Goal: Check status: Check status

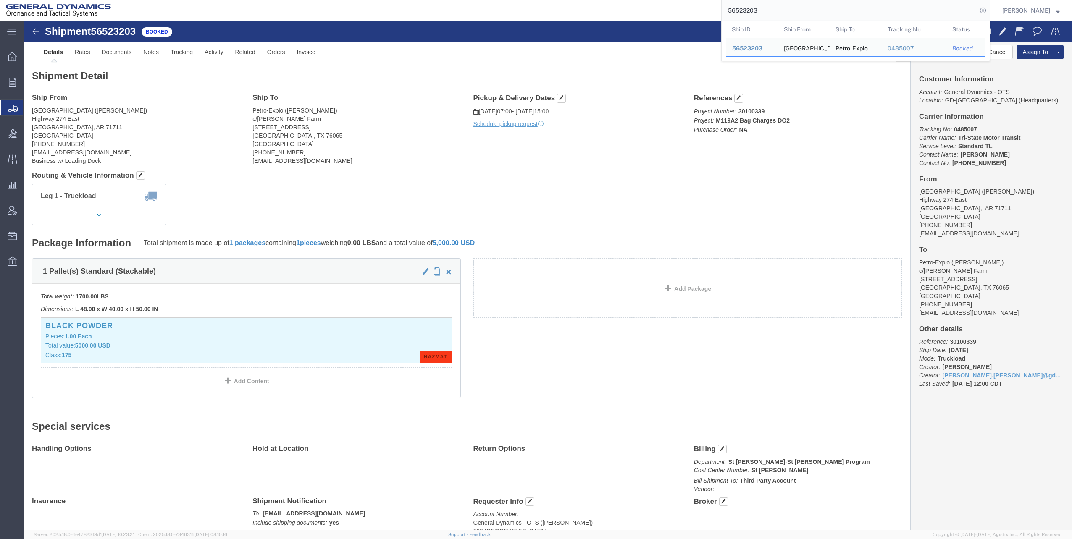
drag, startPoint x: 731, startPoint y: 10, endPoint x: 769, endPoint y: 3, distance: 38.9
click at [769, 3] on input "56523203" at bounding box center [849, 10] width 255 height 20
paste input "93488"
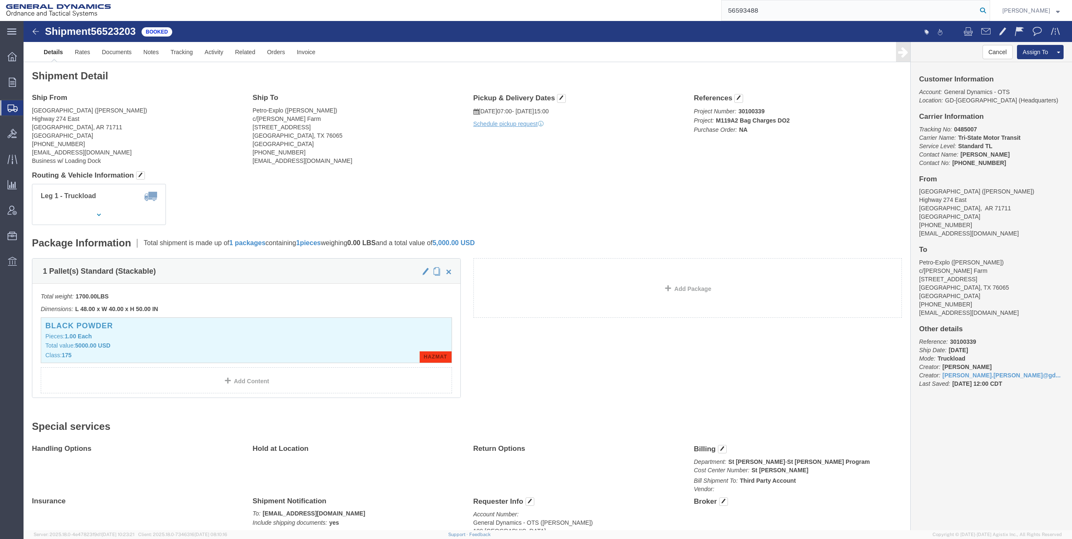
click at [988, 9] on icon at bounding box center [983, 11] width 12 height 12
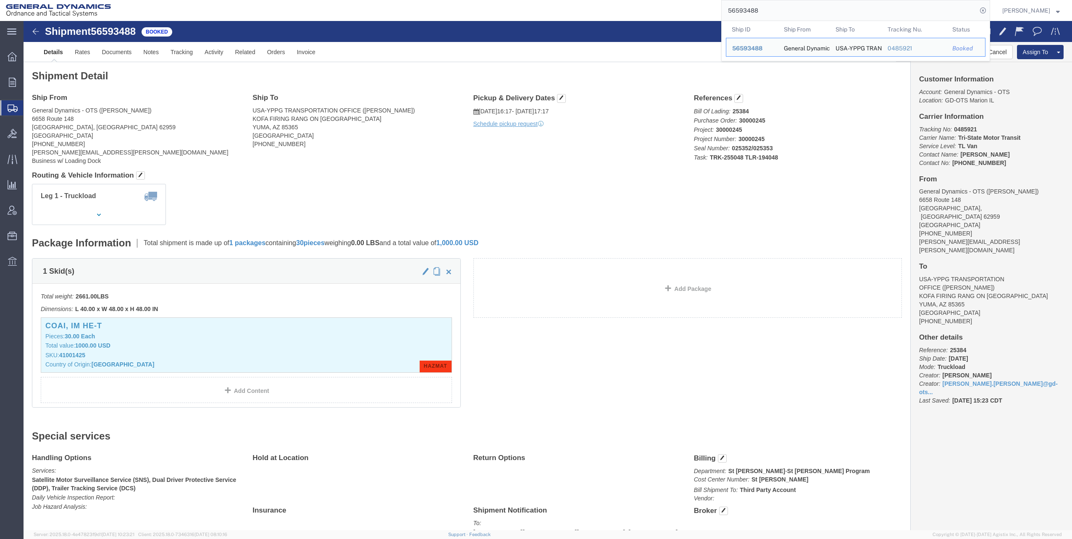
drag, startPoint x: 730, startPoint y: 11, endPoint x: 783, endPoint y: 11, distance: 53.4
click at [783, 11] on input "56593488" at bounding box center [849, 10] width 255 height 20
paste input "498206"
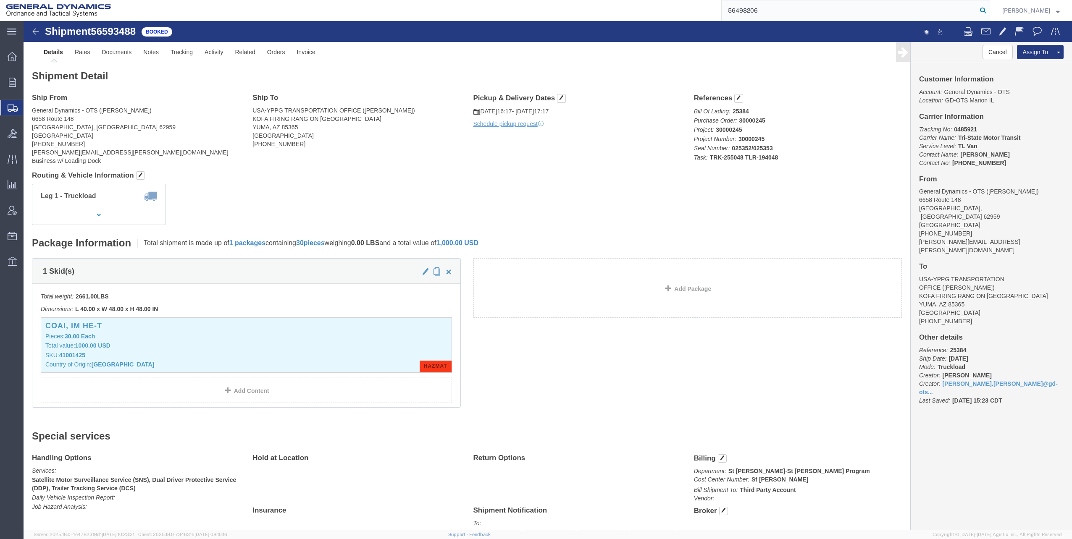
click at [986, 13] on icon at bounding box center [983, 11] width 12 height 12
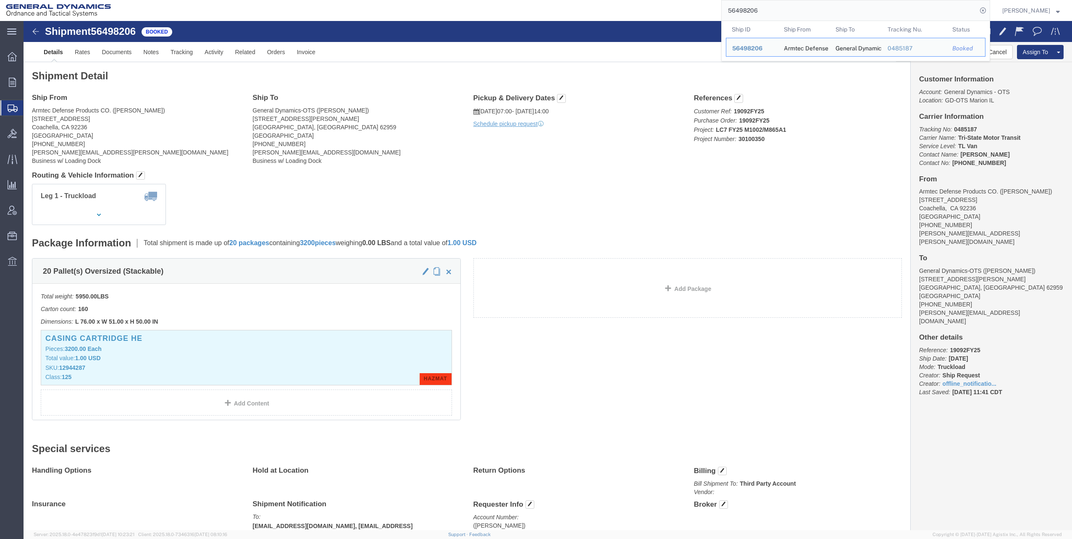
drag, startPoint x: 689, startPoint y: 107, endPoint x: 765, endPoint y: 108, distance: 75.6
click p "Customer Ref: 19092FY25 Purchase Order: 19092FY25 Project: LC7 FY25 M1002/M865A…"
drag, startPoint x: 730, startPoint y: 11, endPoint x: 797, endPoint y: 17, distance: 67.9
click at [800, 17] on input "56498206" at bounding box center [849, 10] width 255 height 20
paste input "14597"
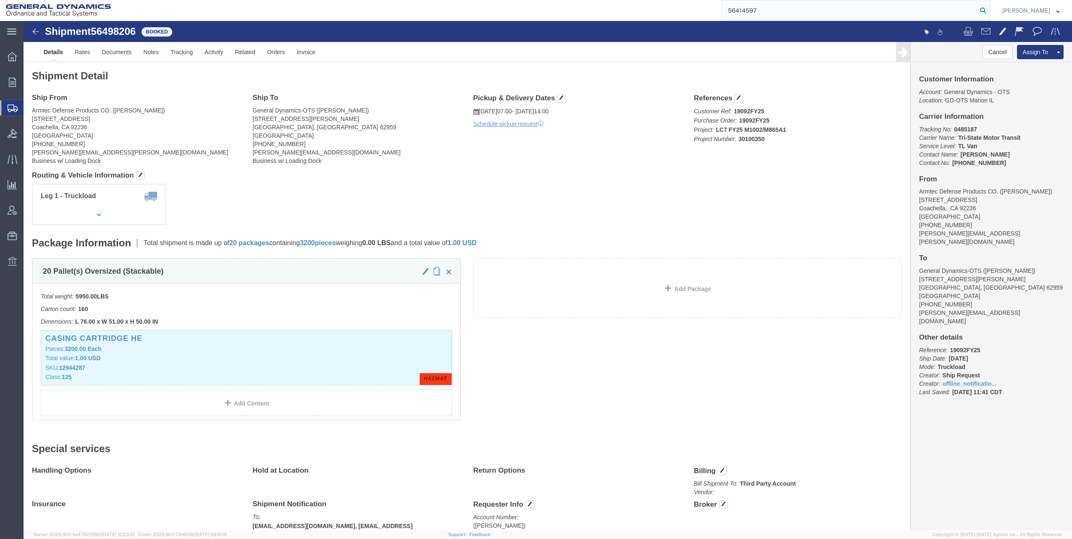
type input "56414597"
click at [988, 10] on icon at bounding box center [983, 11] width 12 height 12
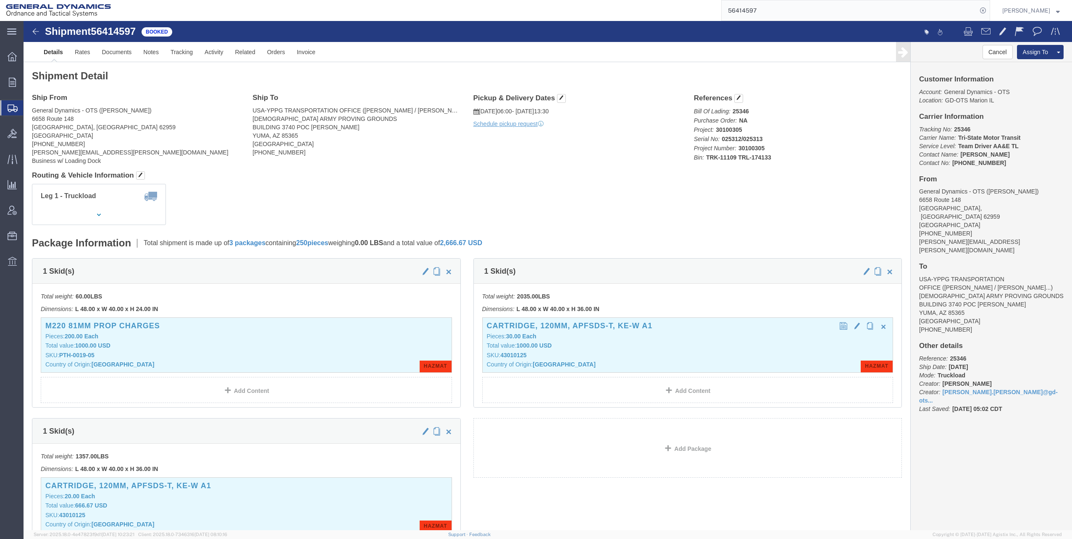
click h3 "Cartridge, 120mm, APFSDS-T, KE-W A1"
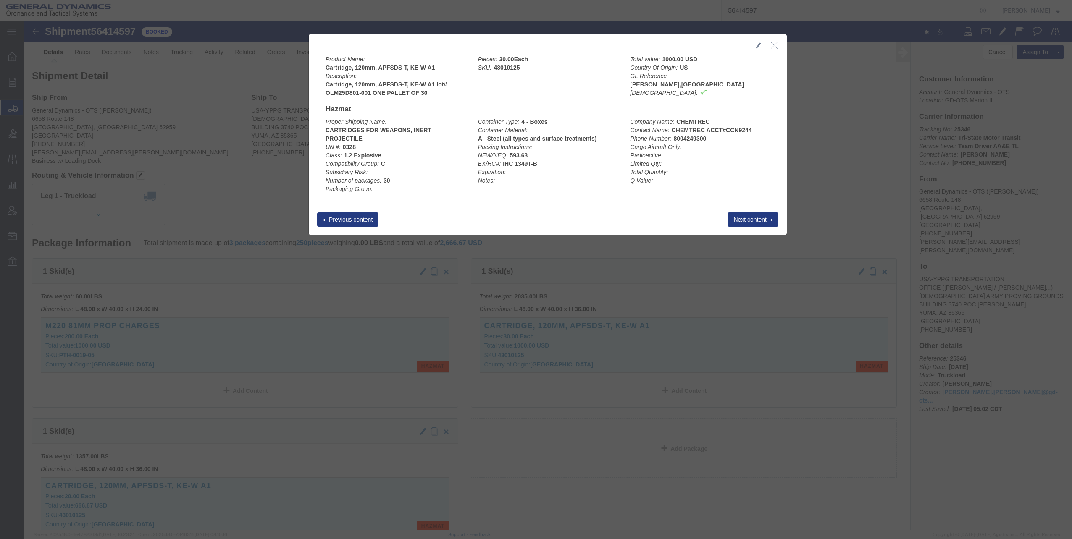
drag, startPoint x: 300, startPoint y: 45, endPoint x: 397, endPoint y: 50, distance: 96.8
click b "Cartridge, 120mm, APFSDS-T, KE-W A1"
drag, startPoint x: 300, startPoint y: 46, endPoint x: 415, endPoint y: 47, distance: 114.7
click div "Product Name: Cartridge, 120mm, APFSDS-T, KE-W A1 Description: Cartridge, 120mm…"
copy b "Cartridge, 120mm, APFSDS-T, KE-W A1"
